Goal: Information Seeking & Learning: Learn about a topic

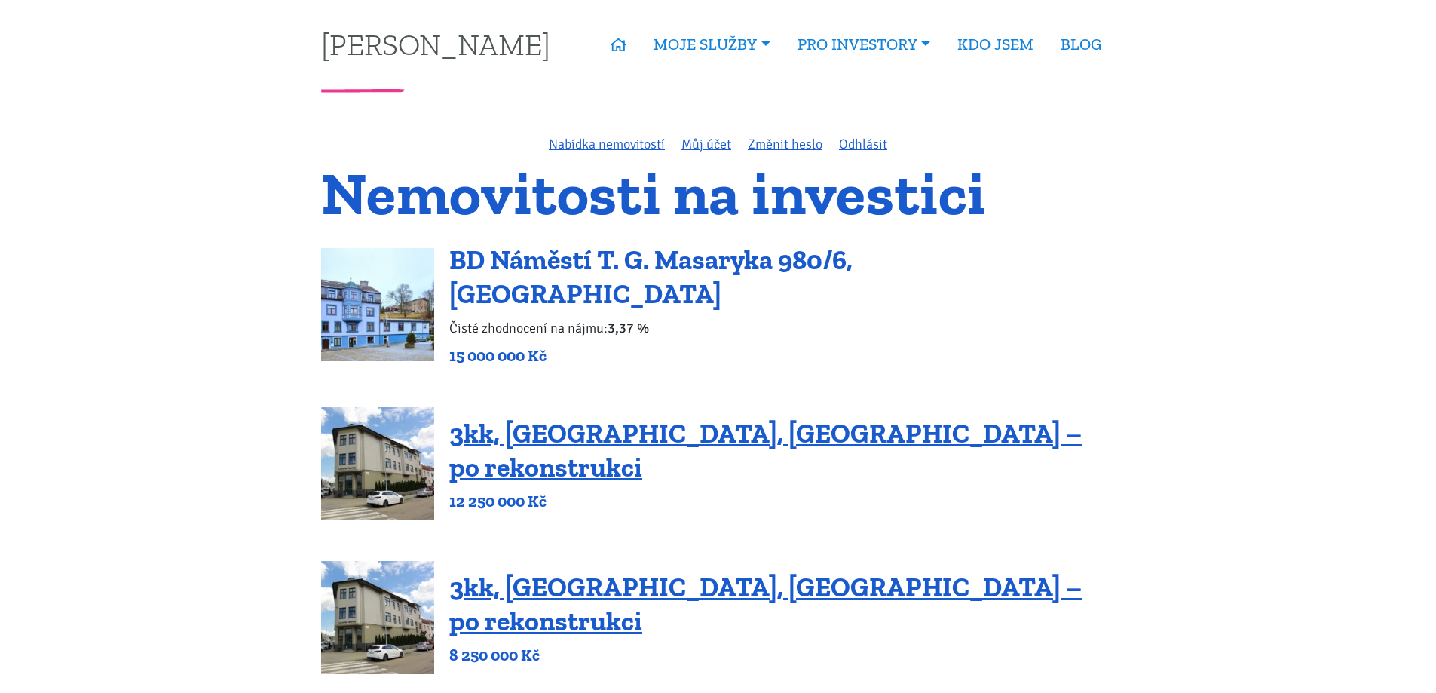
click at [544, 276] on link "BD Náměstí T. G. Masaryka 980/6, [GEOGRAPHIC_DATA]" at bounding box center [650, 277] width 403 height 66
